Goal: Task Accomplishment & Management: Manage account settings

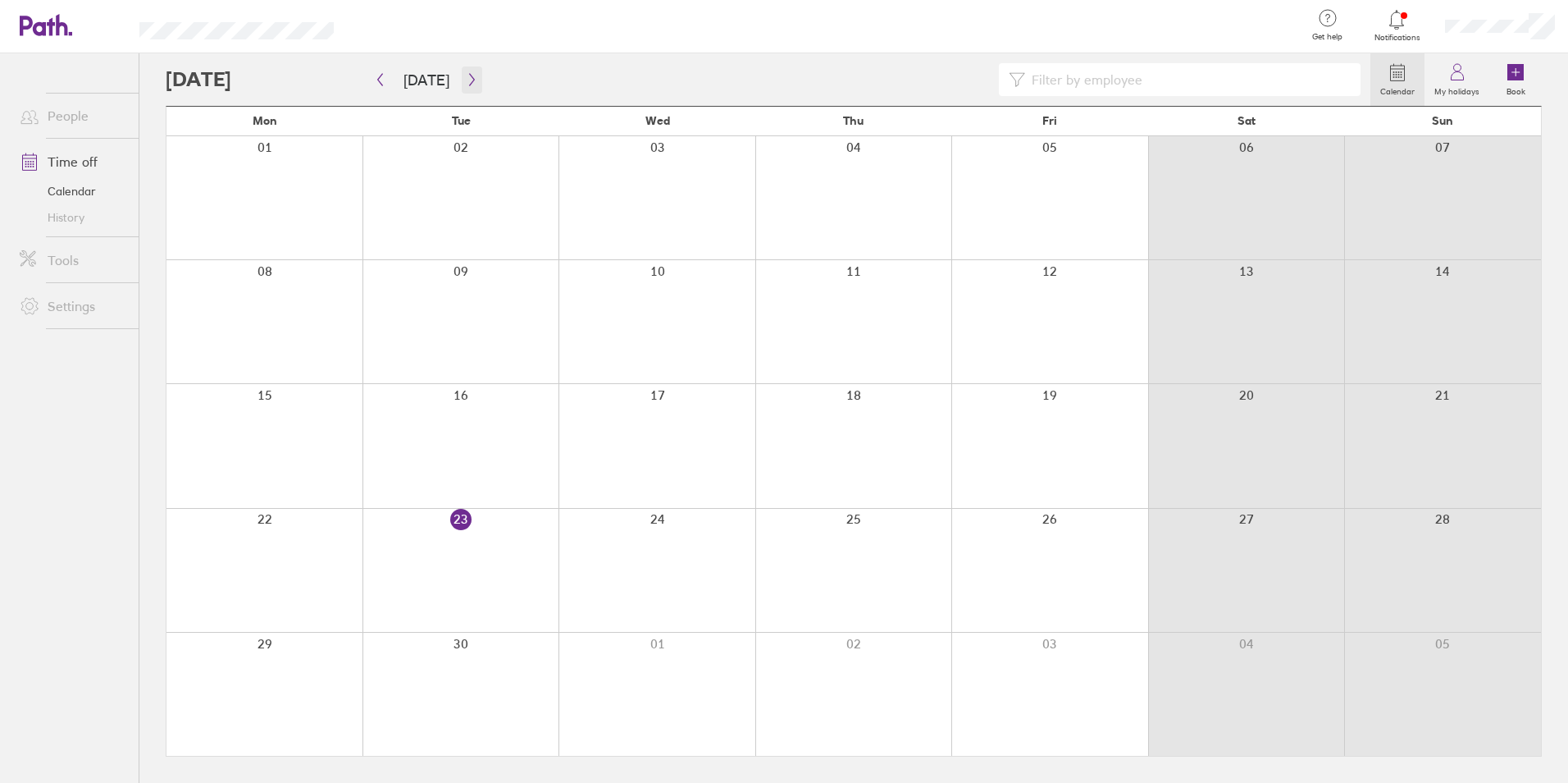
click at [470, 91] on button "button" at bounding box center [472, 80] width 20 height 27
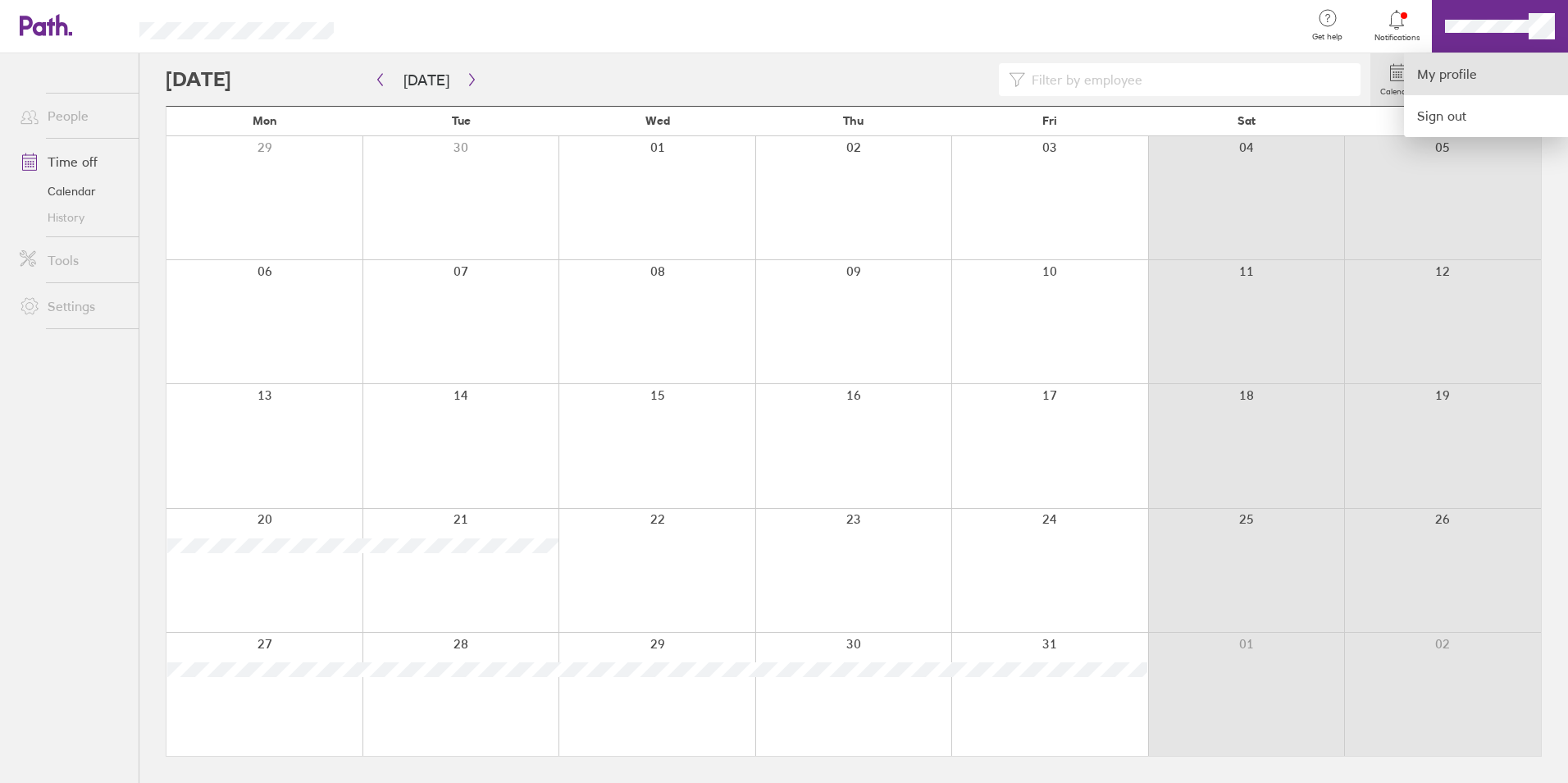
click at [1475, 83] on link "My profile" at bounding box center [1486, 74] width 164 height 42
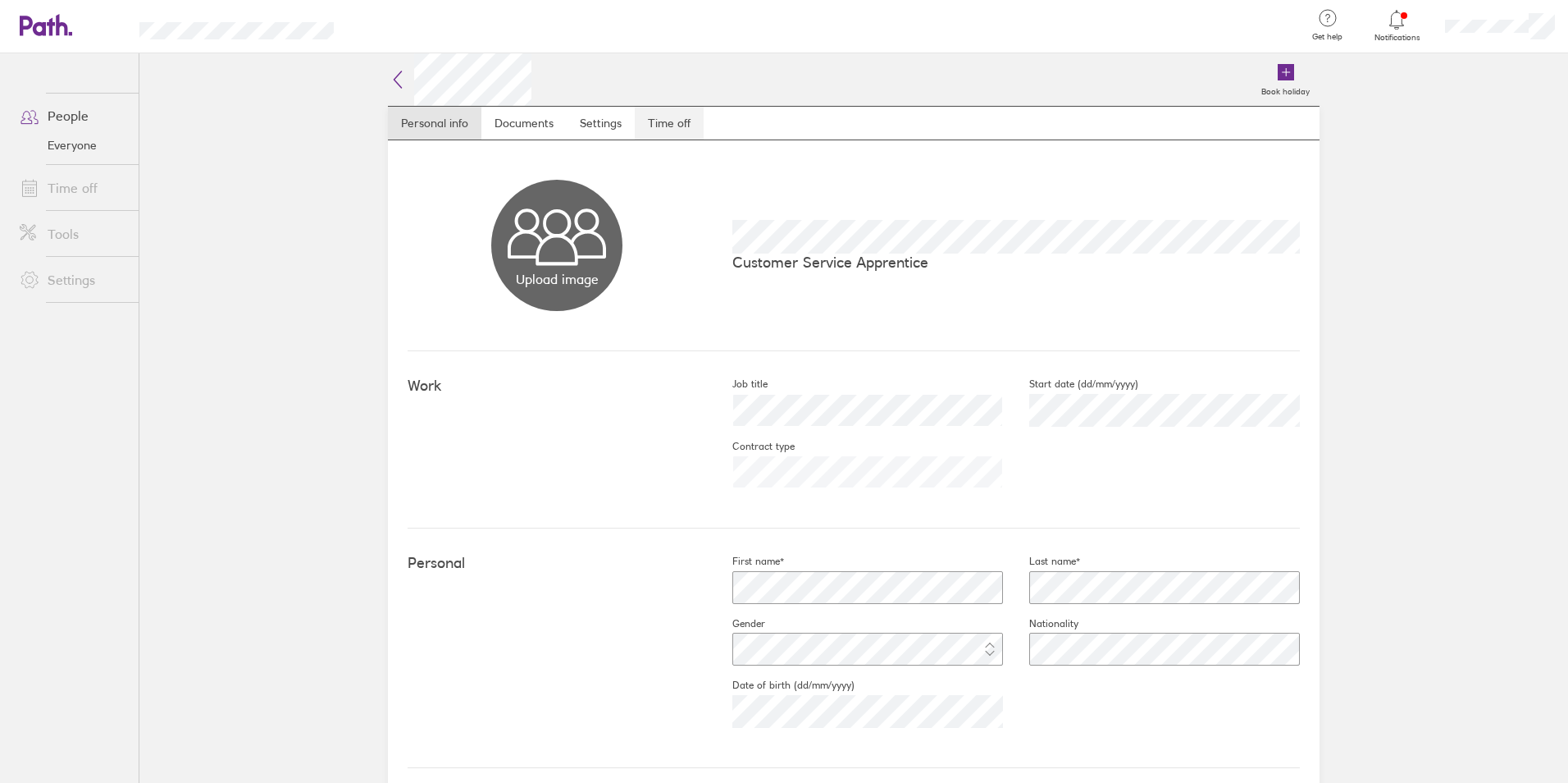
click at [673, 122] on link "Time off" at bounding box center [669, 123] width 69 height 33
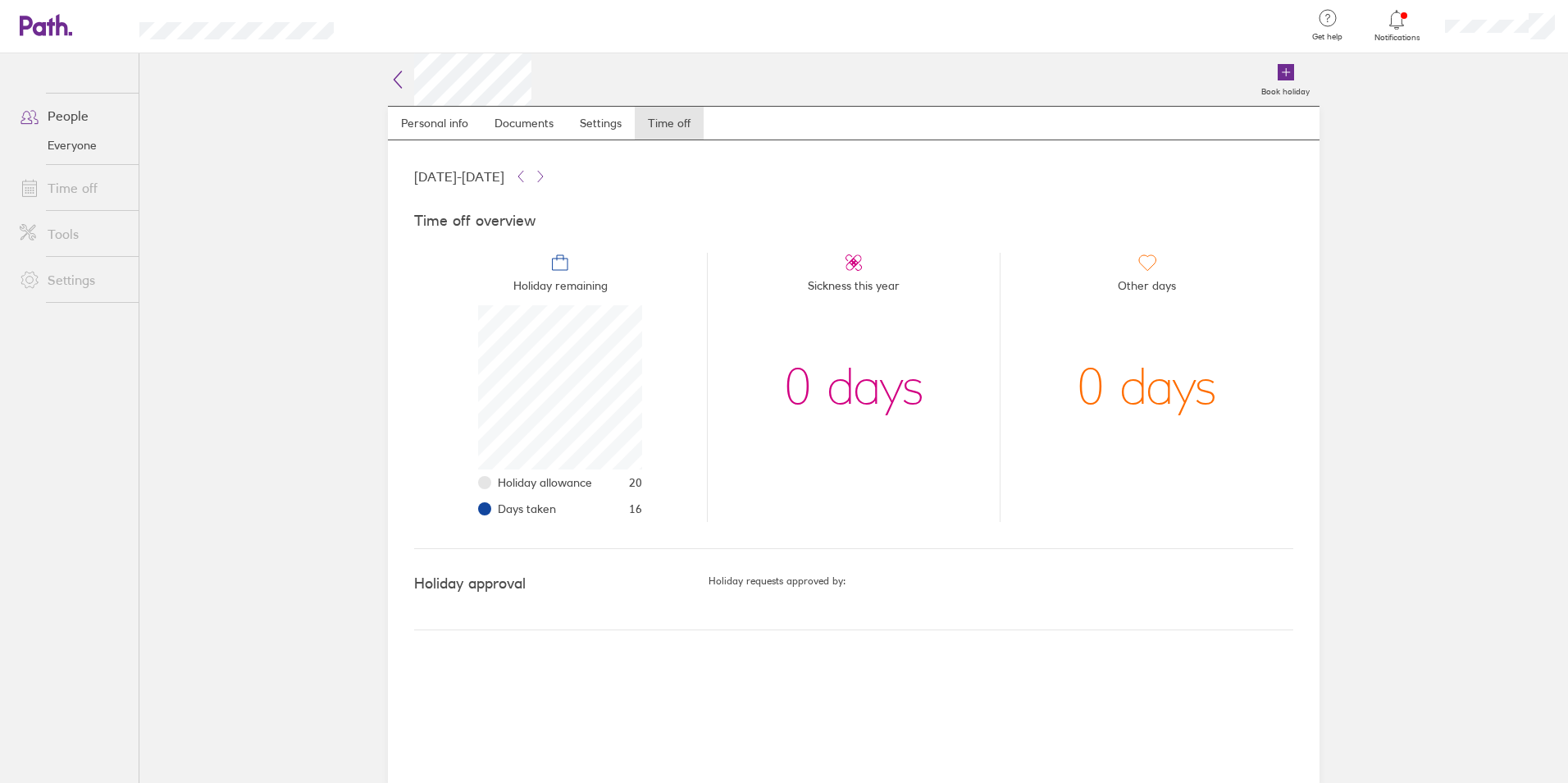
scroll to position [164, 164]
click at [395, 75] on icon at bounding box center [398, 80] width 20 height 20
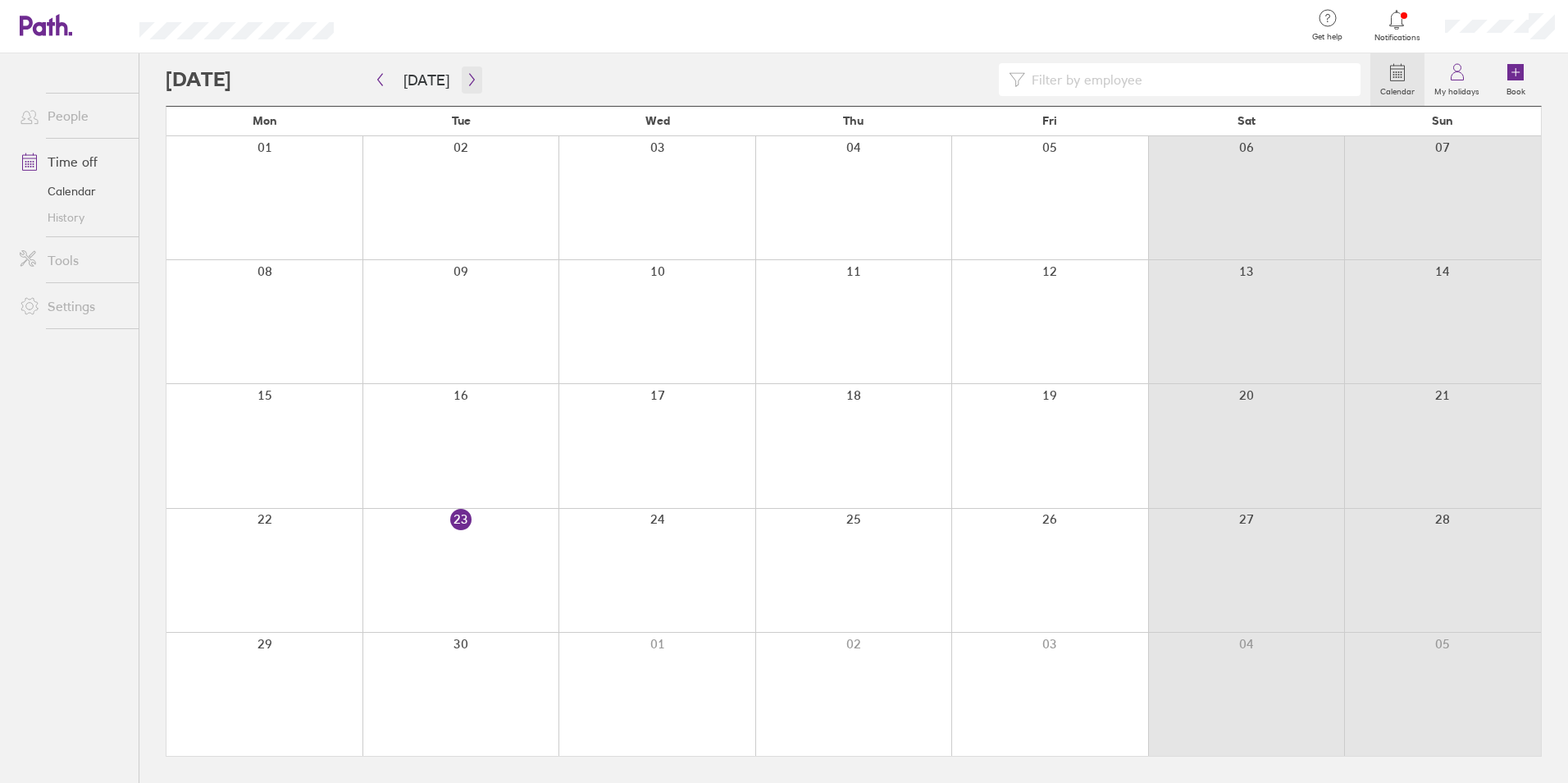
click at [475, 91] on button "button" at bounding box center [472, 80] width 20 height 27
click at [509, 294] on div at bounding box center [461, 322] width 197 height 123
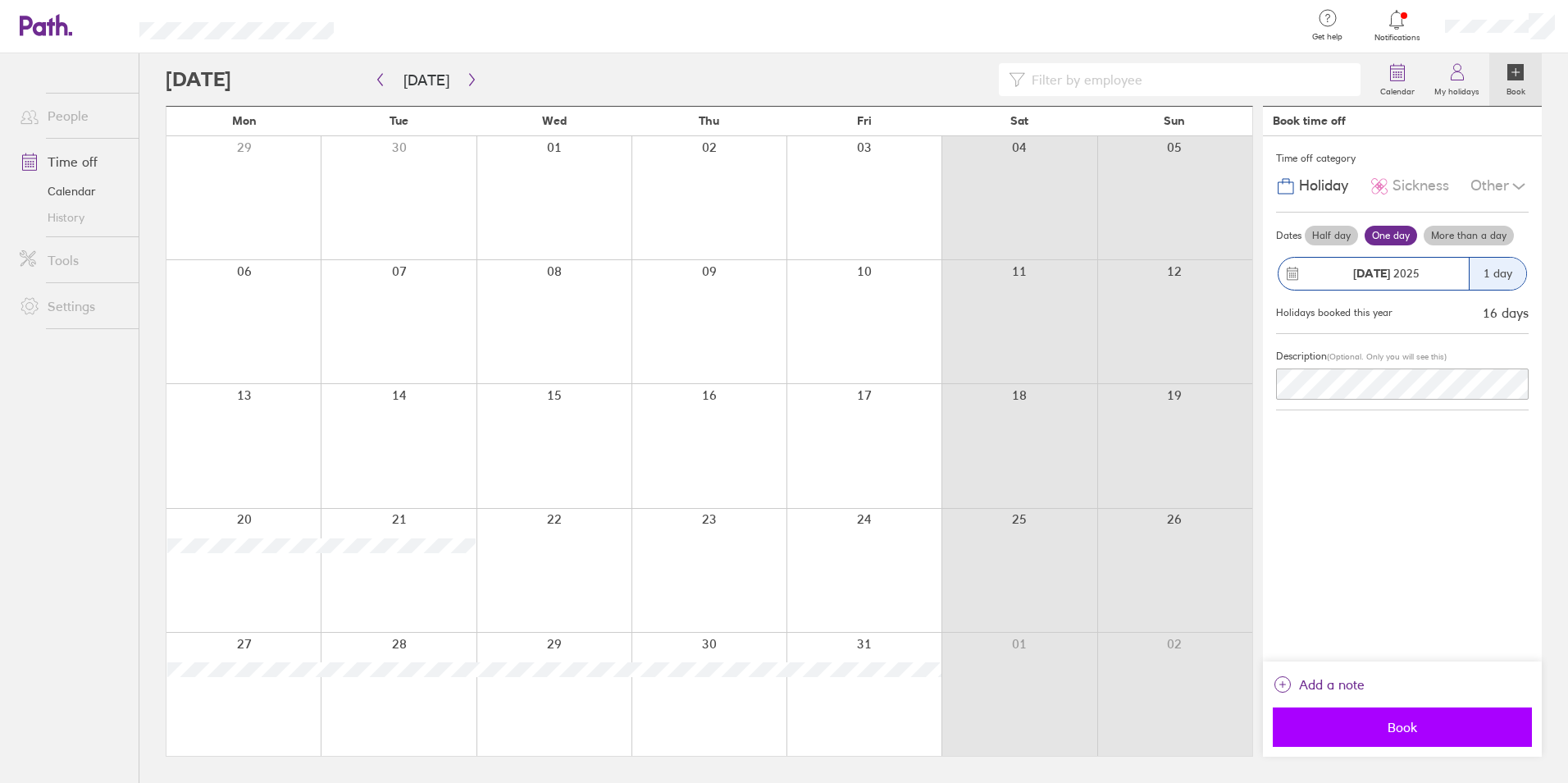
click at [1458, 723] on span "Book" at bounding box center [1402, 726] width 236 height 15
